Goal: Task Accomplishment & Management: Use online tool/utility

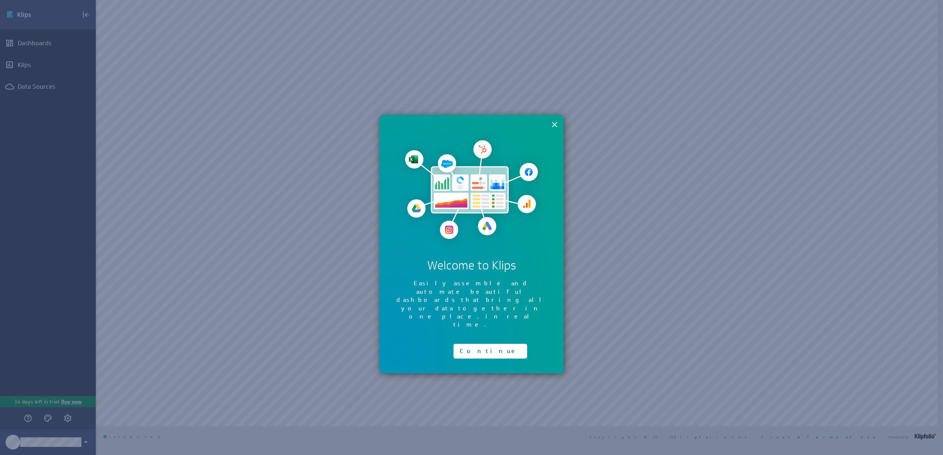
click at [551, 126] on button "×" at bounding box center [554, 124] width 7 height 15
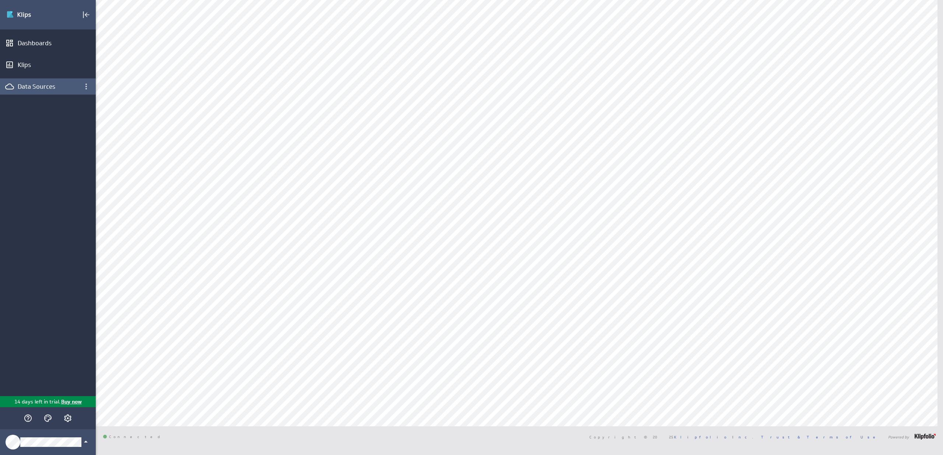
click at [49, 91] on div "Data Sources" at bounding box center [48, 86] width 96 height 16
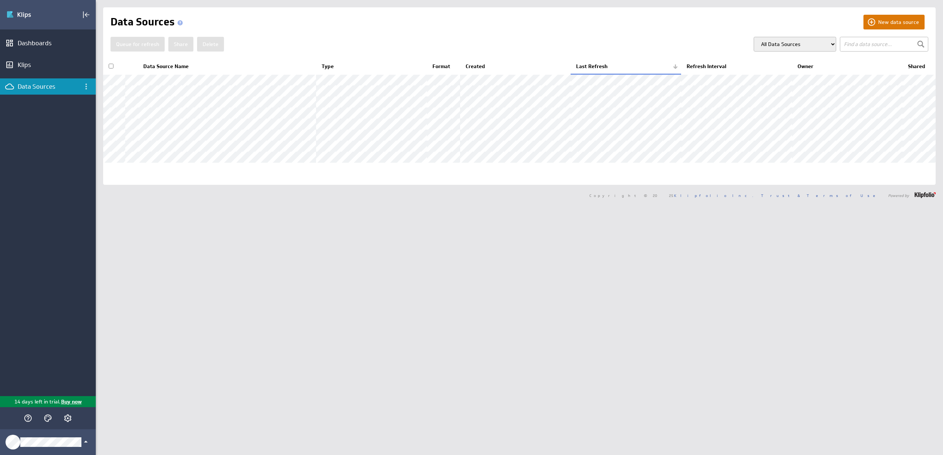
click at [884, 19] on button "New data source" at bounding box center [894, 22] width 61 height 15
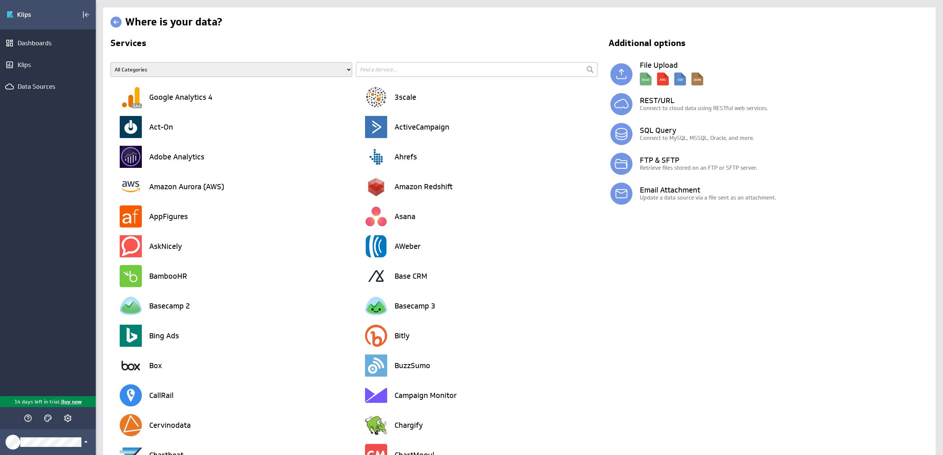
click at [433, 67] on input "text" at bounding box center [477, 69] width 242 height 15
type input "hubspot"
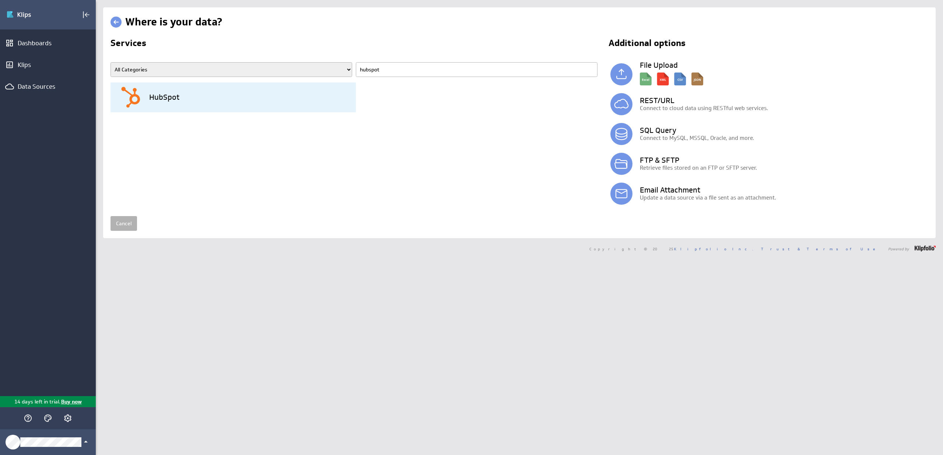
click at [261, 93] on div "HubSpot" at bounding box center [238, 98] width 236 height 30
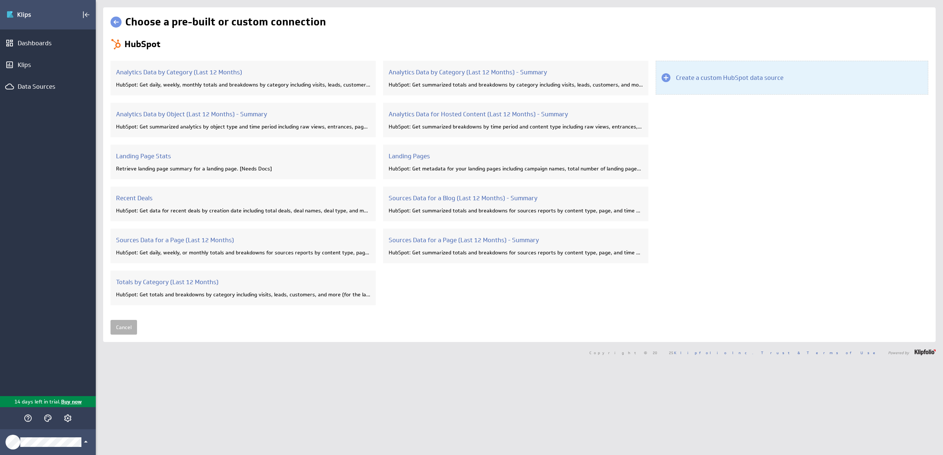
click at [708, 84] on div "Create a custom HubSpot data source" at bounding box center [792, 78] width 273 height 34
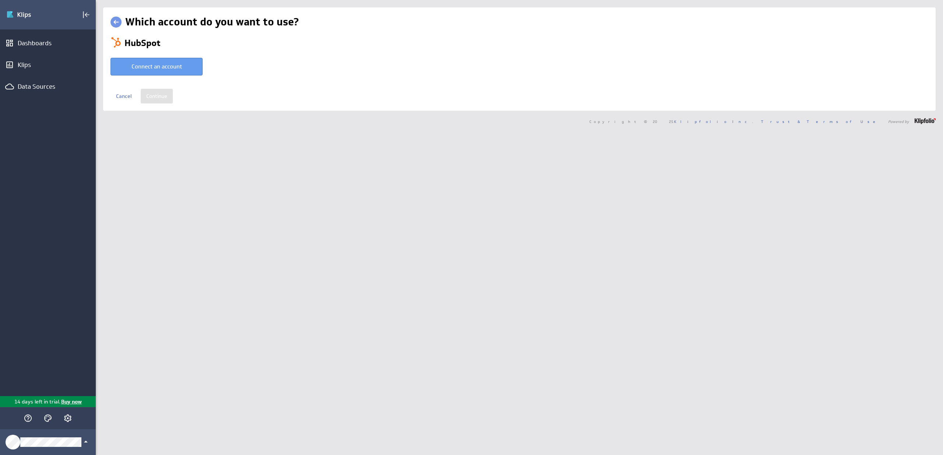
click at [181, 68] on button "Connect an account" at bounding box center [157, 67] width 92 height 18
type input "Nick @ HubSpot created Aug 15, 2025 at 10:29 AM EDT"
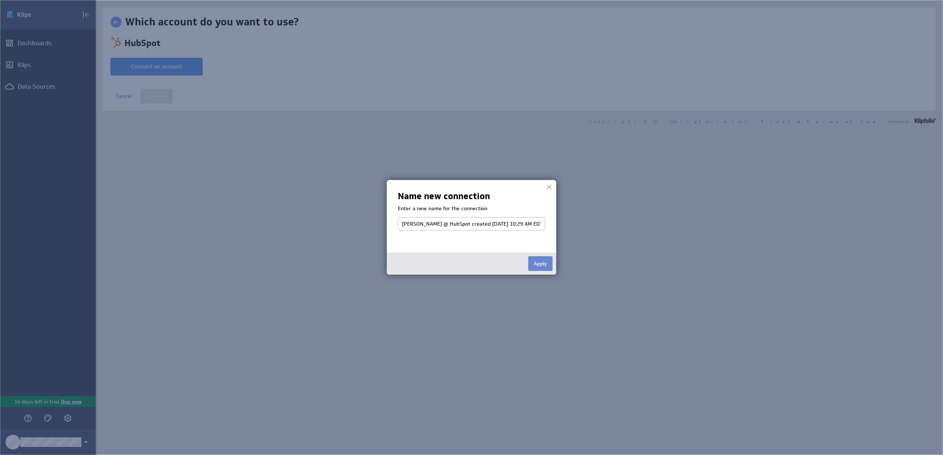
click at [536, 261] on button "Apply" at bounding box center [540, 263] width 24 height 15
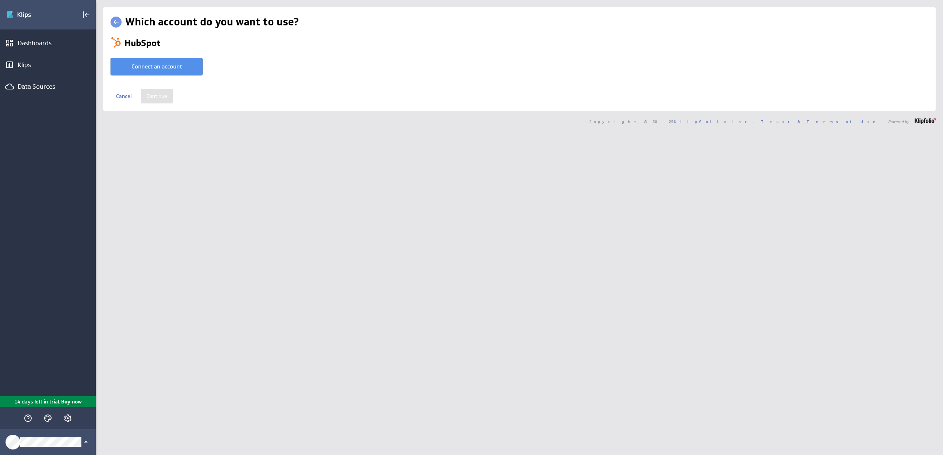
select select "1caeb92147cd576f78c2fadec8a80926"
click at [159, 92] on input "Continue" at bounding box center [157, 91] width 32 height 15
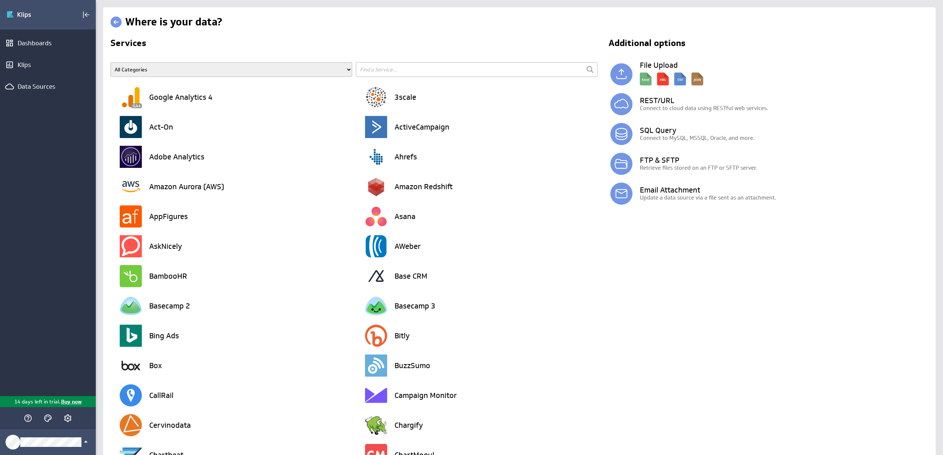
click at [393, 71] on input "text" at bounding box center [477, 69] width 242 height 15
type input "hubspot crm"
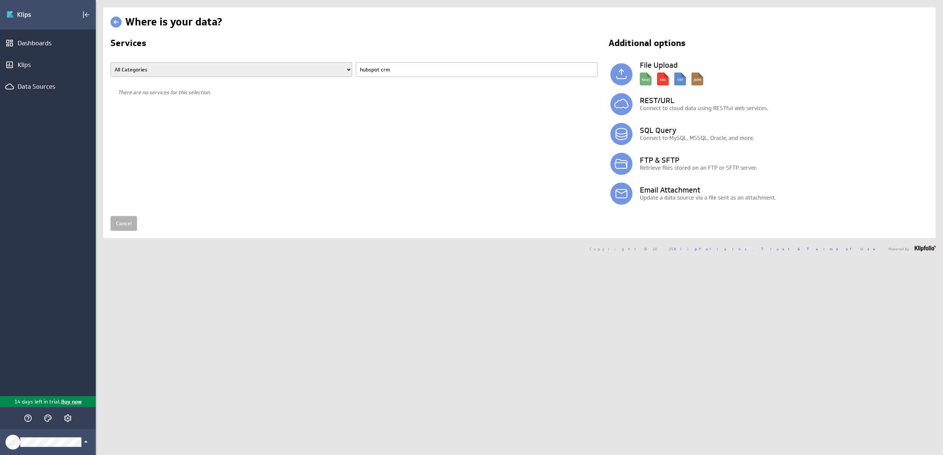
drag, startPoint x: 396, startPoint y: 71, endPoint x: 308, endPoint y: 65, distance: 89.0
click at [308, 65] on span "All Categories Advertising Cloud Storage Customer Support Data Store E-Mail Cam…" at bounding box center [356, 72] width 491 height 20
click at [393, 67] on input "hubspot crm" at bounding box center [477, 69] width 242 height 15
click at [392, 67] on input "hubspot crm" at bounding box center [477, 69] width 242 height 15
type input "hubspo"
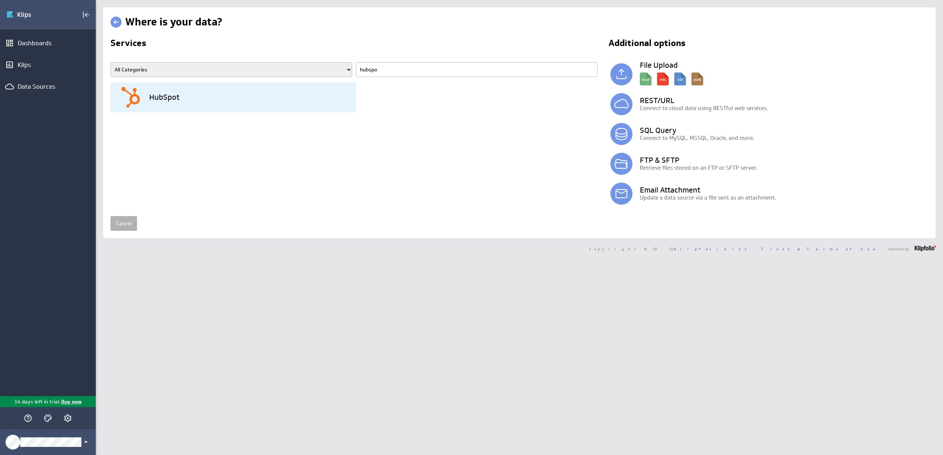
click at [206, 107] on div "HubSpot" at bounding box center [238, 98] width 236 height 30
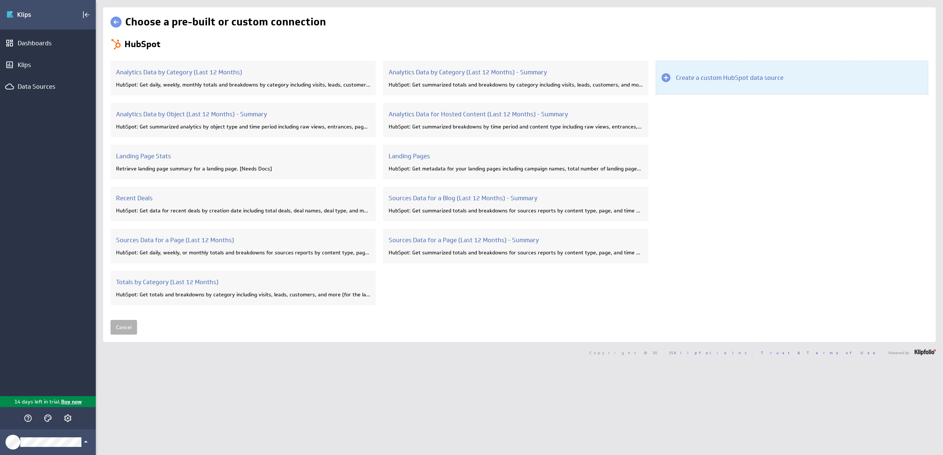
click at [788, 77] on div "Create a custom HubSpot data source" at bounding box center [792, 78] width 273 height 34
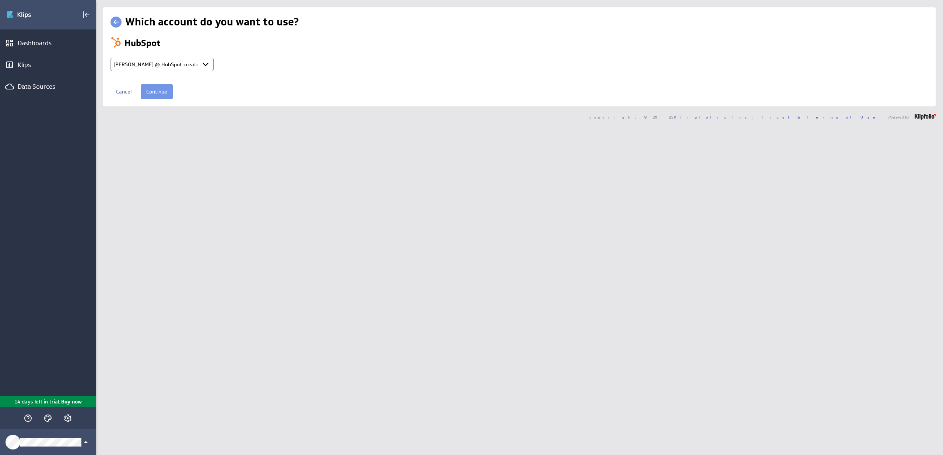
select select "1caeb92147cd576f78c2fadec8a80926"
click at [166, 95] on input "Continue" at bounding box center [157, 91] width 32 height 15
